Goal: Communication & Community: Answer question/provide support

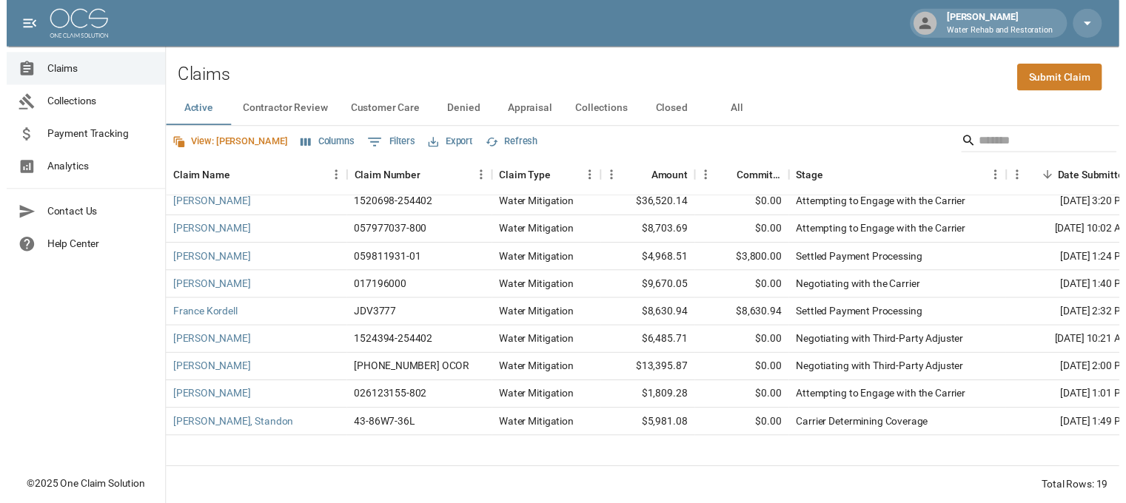
scroll to position [148, 0]
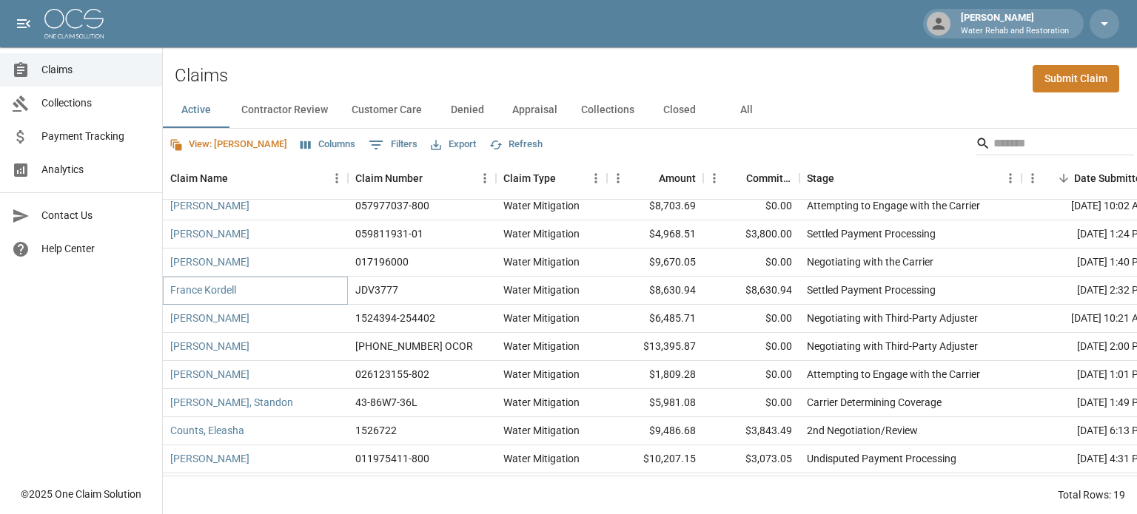
drag, startPoint x: 224, startPoint y: 286, endPoint x: 237, endPoint y: 286, distance: 12.6
click at [224, 286] on link "France Kordell" at bounding box center [203, 290] width 66 height 15
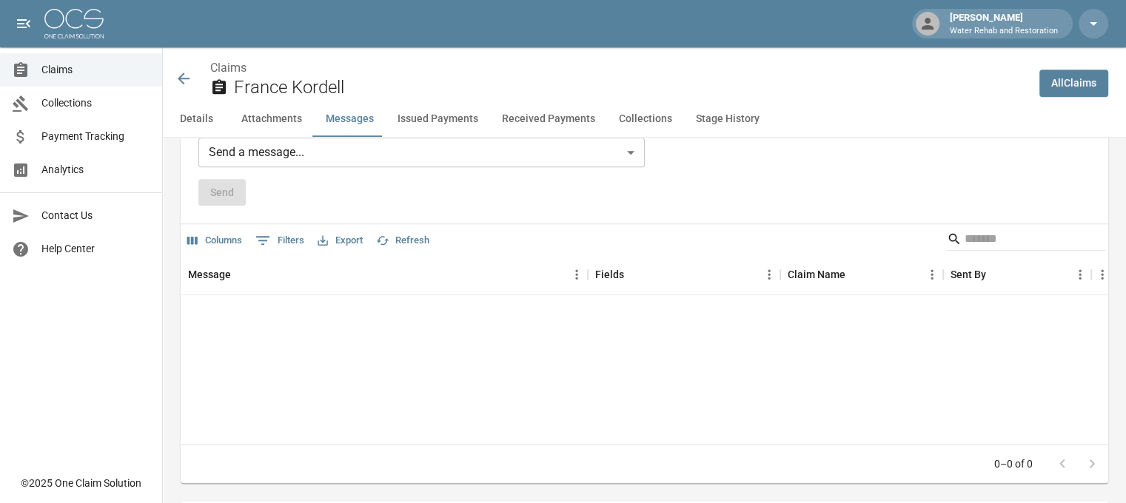
scroll to position [1332, 0]
click at [352, 162] on body "[PERSON_NAME] W Water Rehab and Restoration Claims Collections Payment Tracking…" at bounding box center [563, 184] width 1126 height 3032
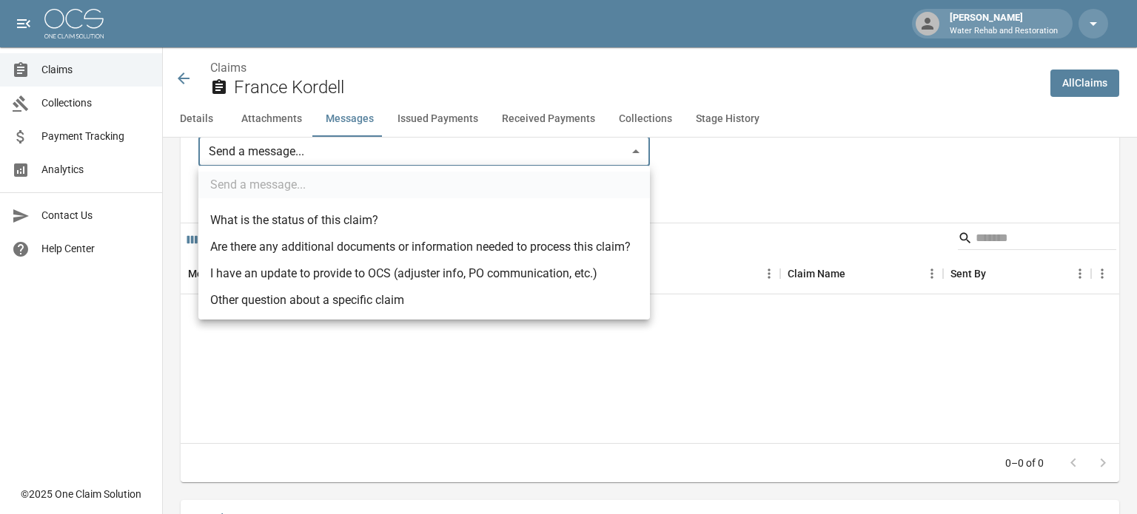
click at [358, 275] on li "I have an update to provide to OCS (adjuster info, PO communication, etc.)" at bounding box center [424, 274] width 452 height 27
type input "**********"
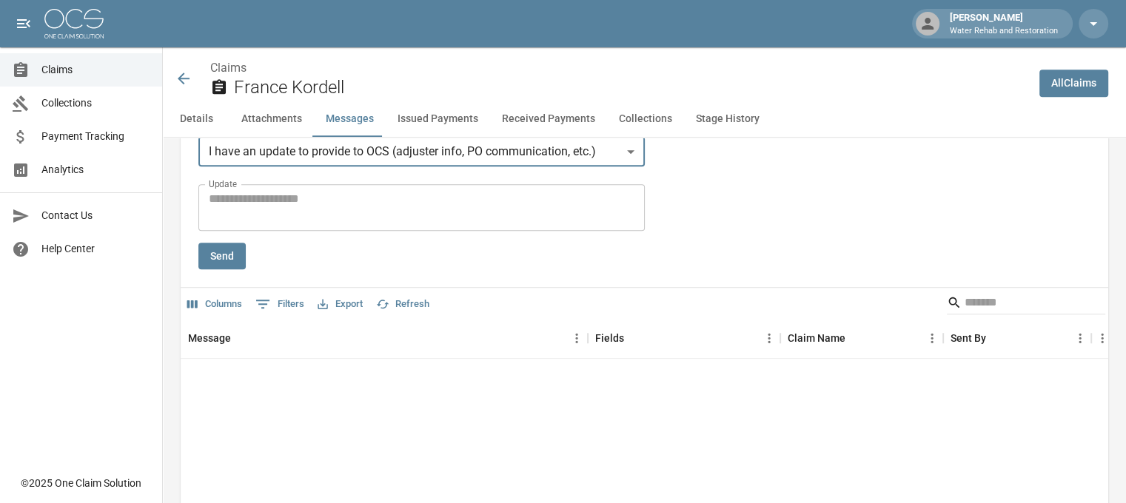
click at [316, 207] on textarea "Update" at bounding box center [422, 207] width 426 height 34
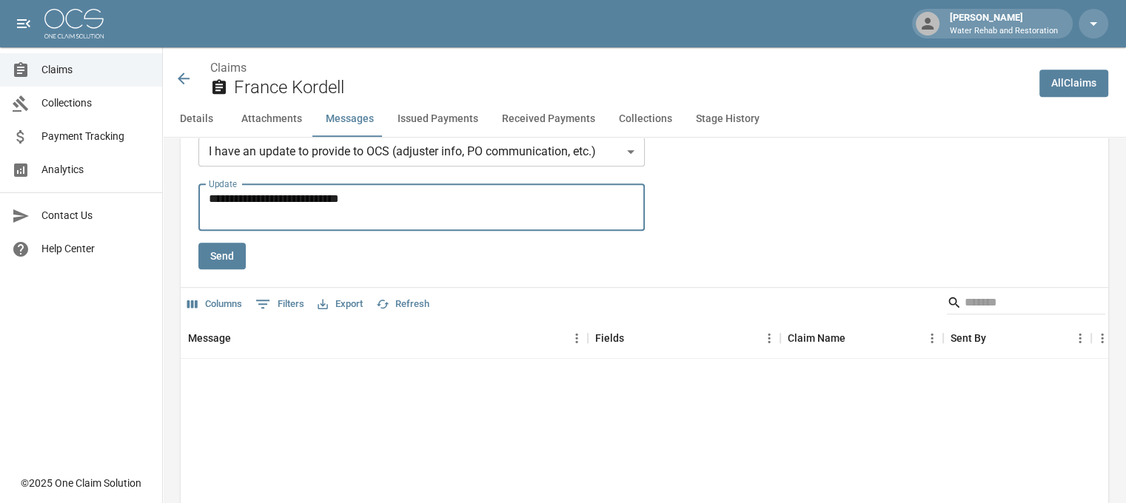
type textarea "**********"
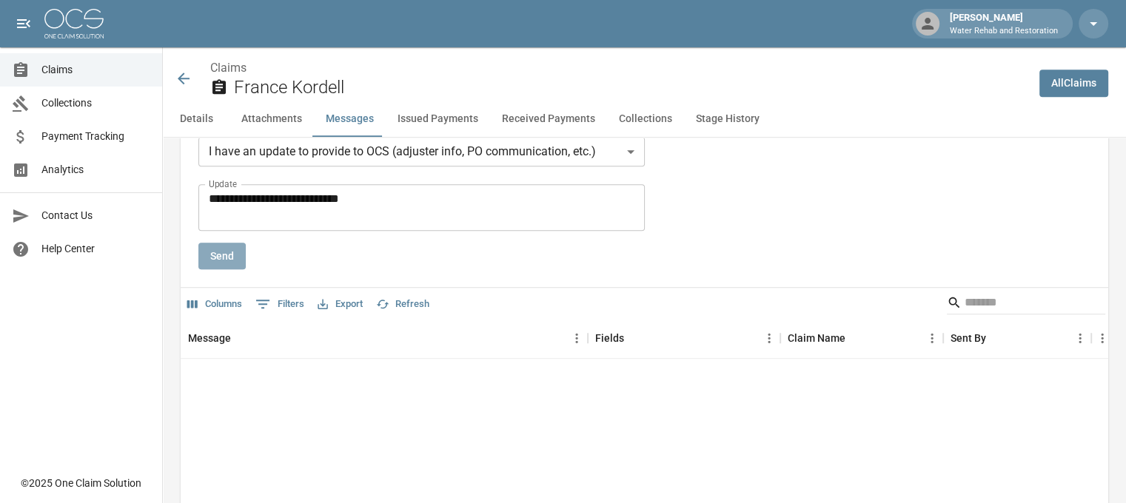
click at [225, 266] on button "Send" at bounding box center [221, 256] width 47 height 27
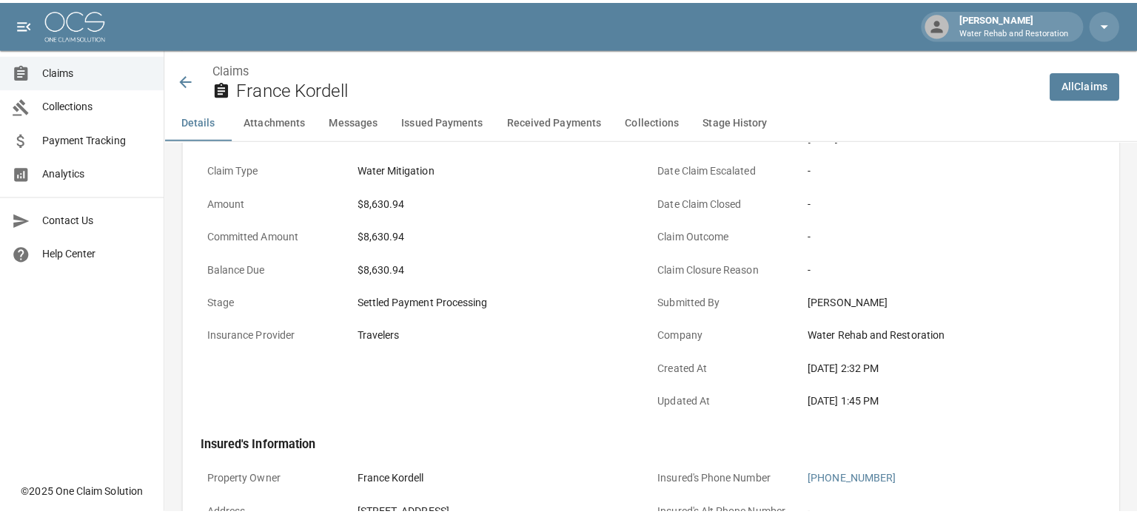
scroll to position [0, 0]
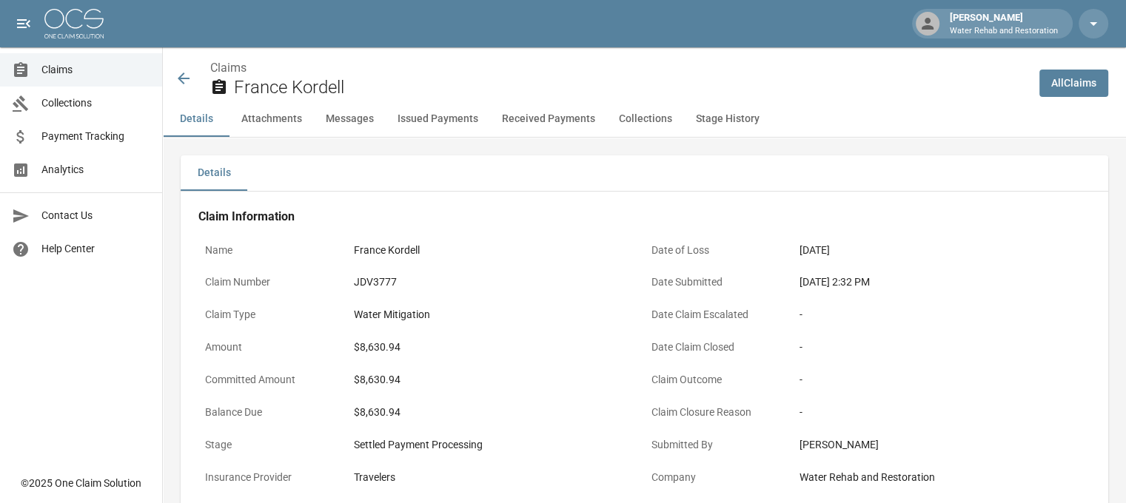
click at [189, 82] on icon at bounding box center [184, 79] width 18 height 18
